Goal: Check status: Check status

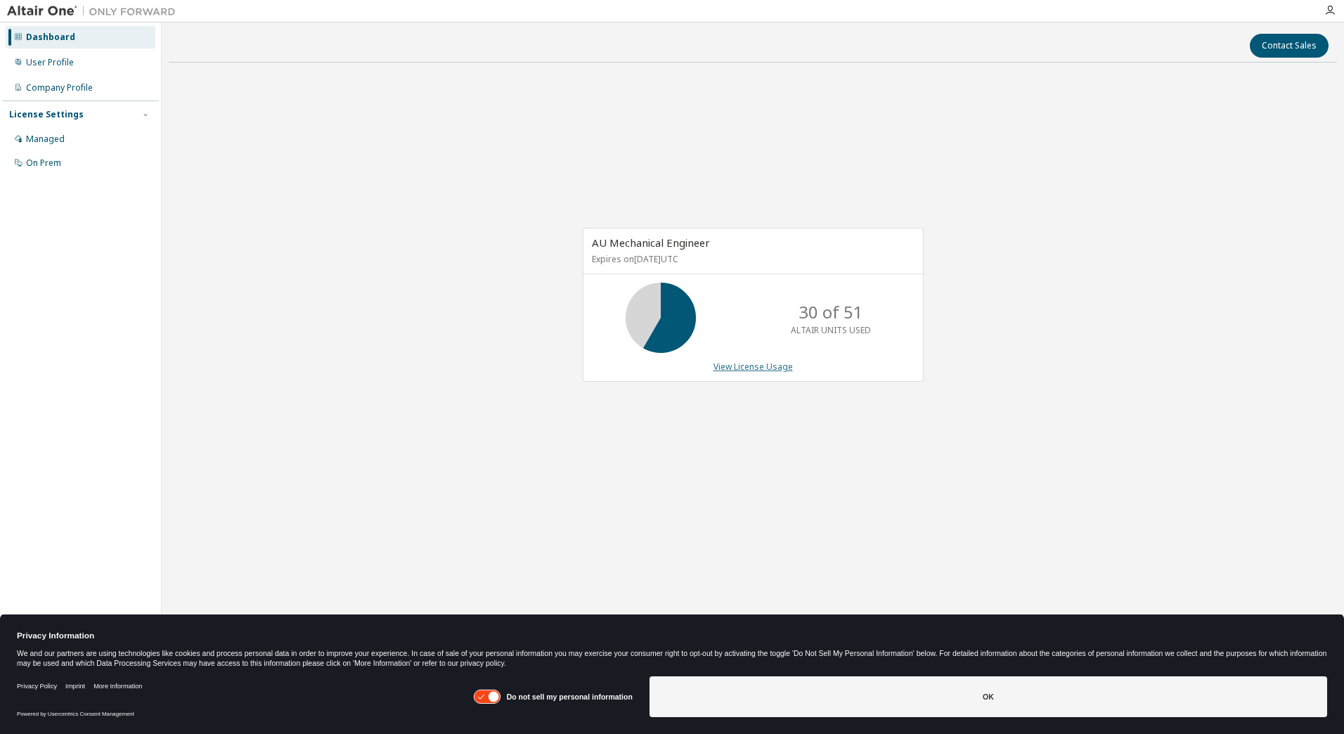
click at [762, 371] on link "View License Usage" at bounding box center [752, 366] width 79 height 12
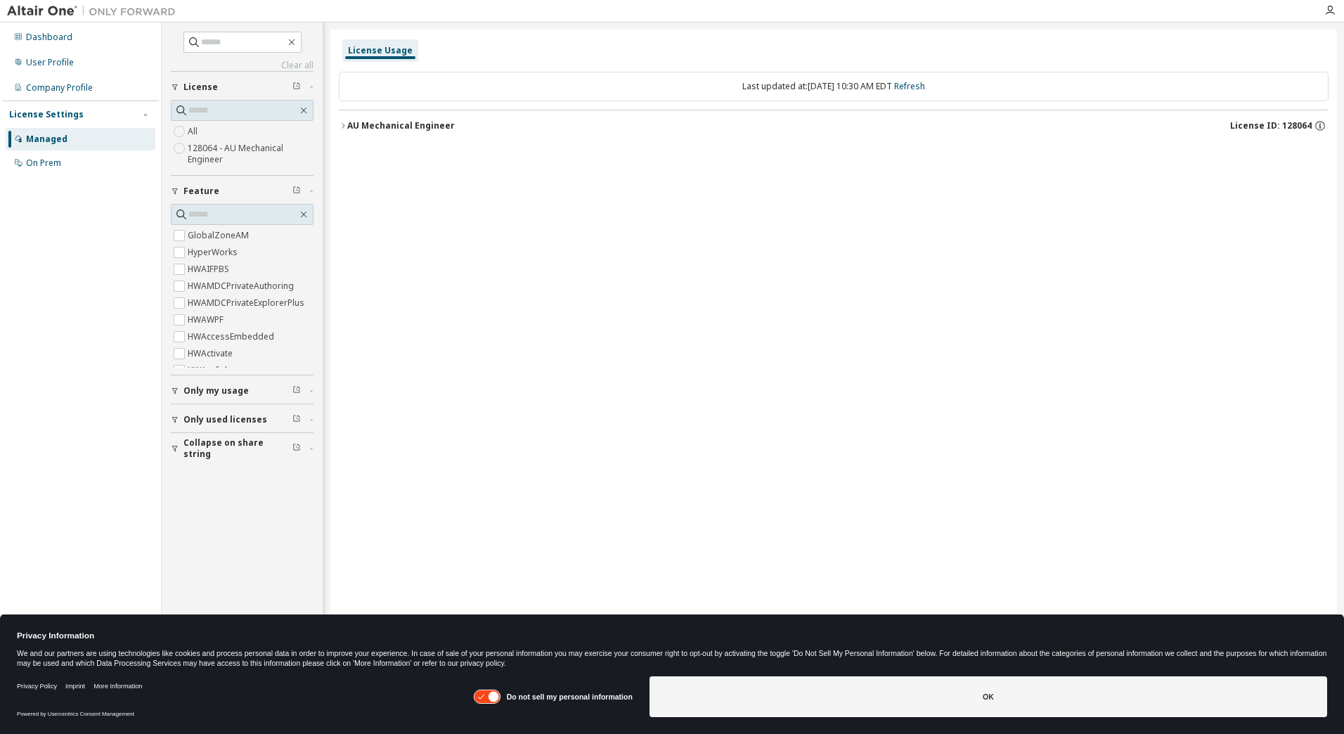
click at [393, 136] on button "AU Mechanical Engineer License ID: 128064" at bounding box center [833, 125] width 989 height 31
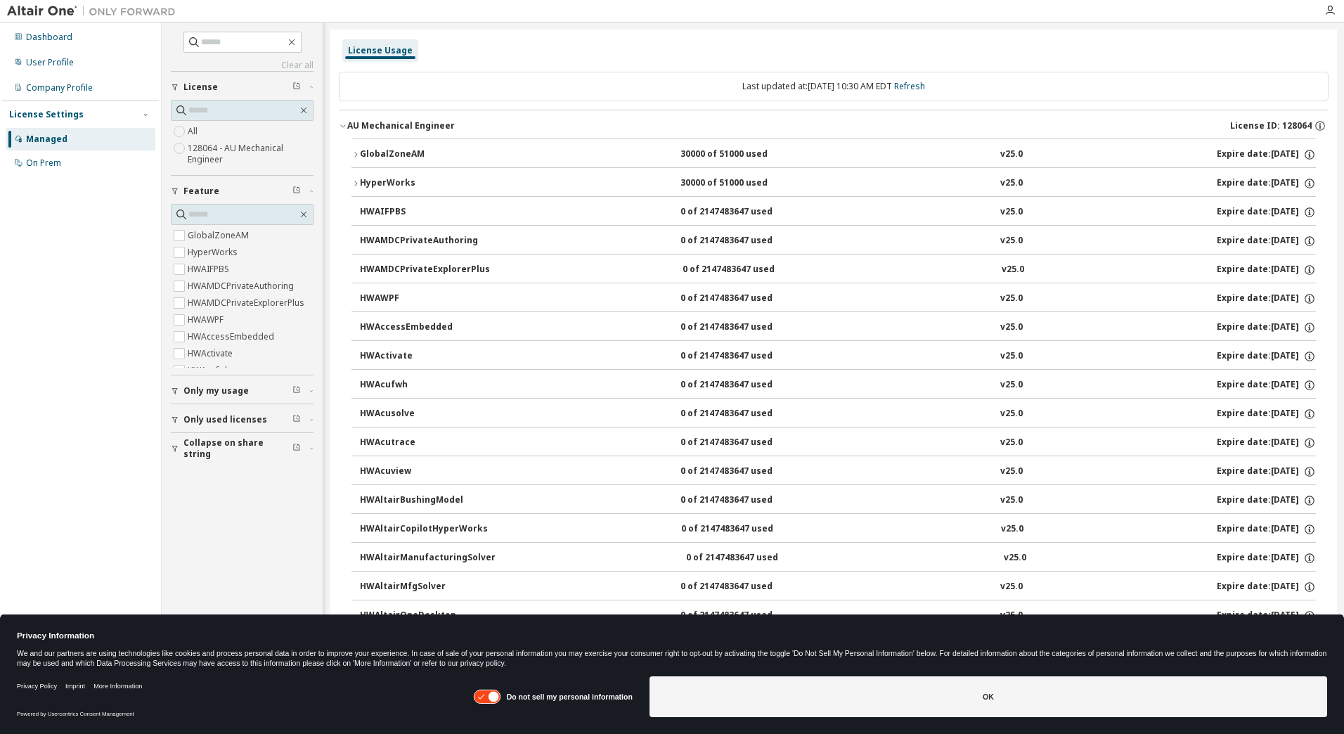
click at [426, 180] on div "HyperWorks" at bounding box center [423, 183] width 126 height 13
